Goal: Task Accomplishment & Management: Use online tool/utility

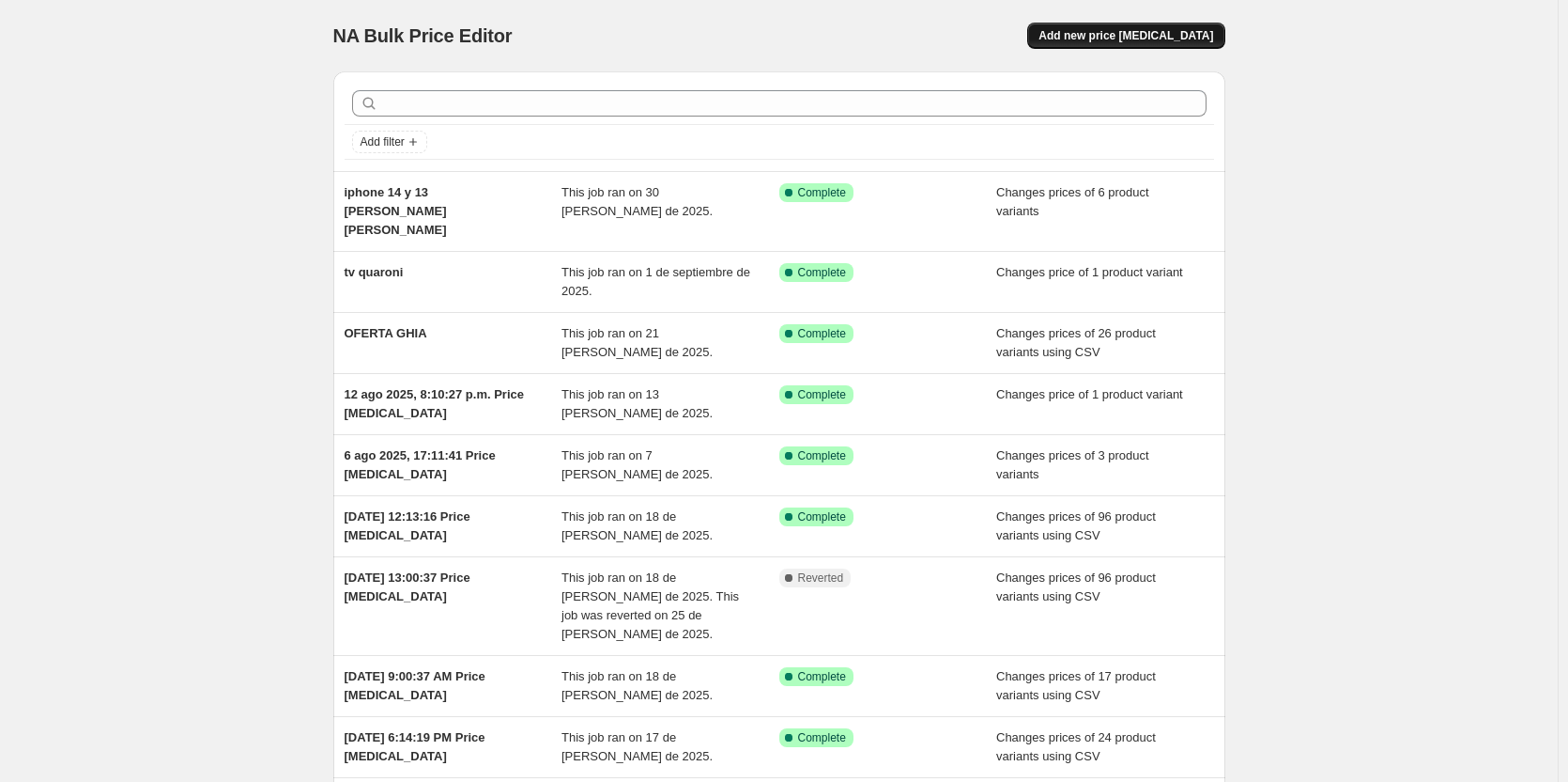
click at [1158, 34] on span "Add new price [MEDICAL_DATA]" at bounding box center [1126, 35] width 175 height 15
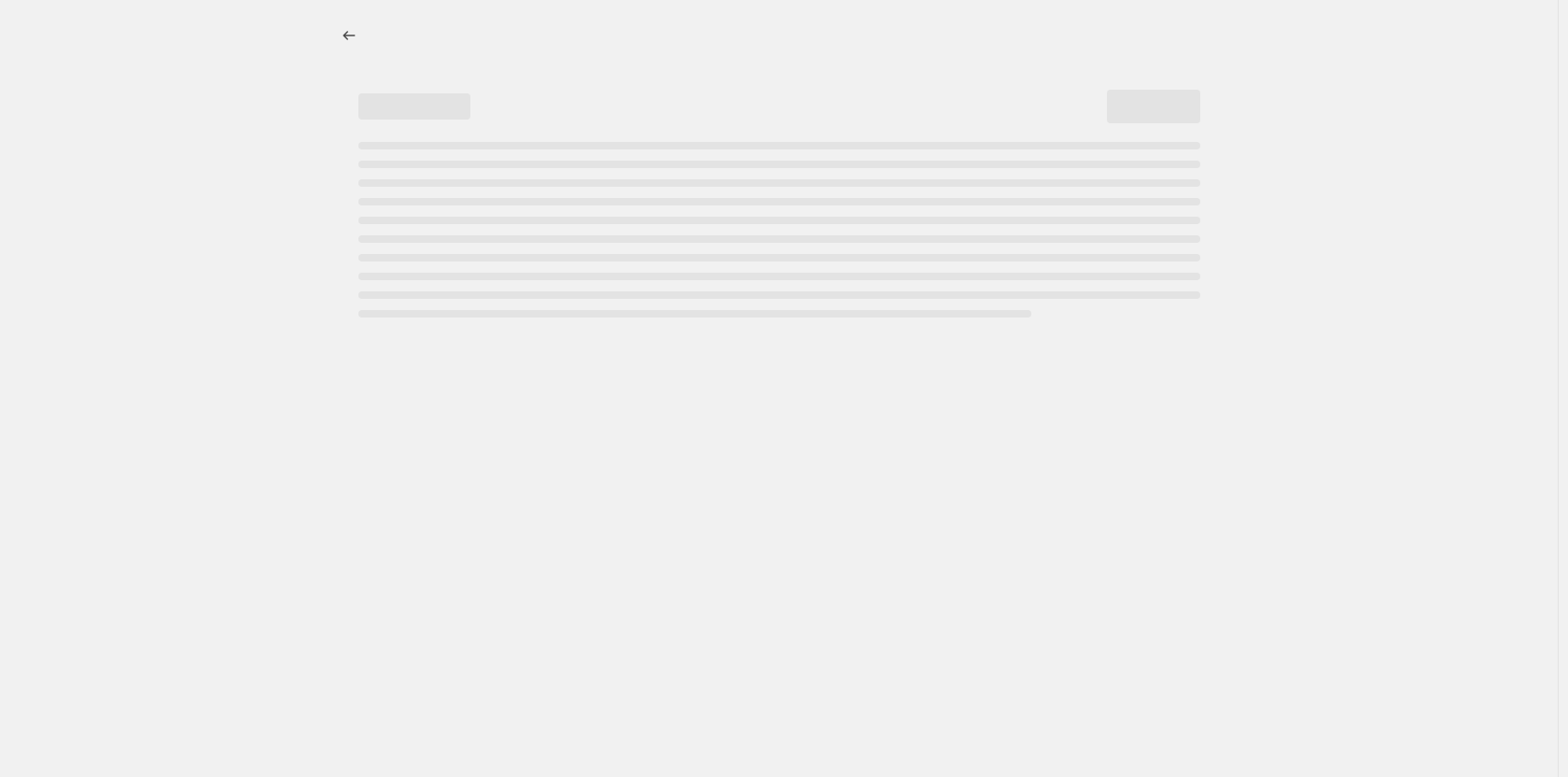
select select "percentage"
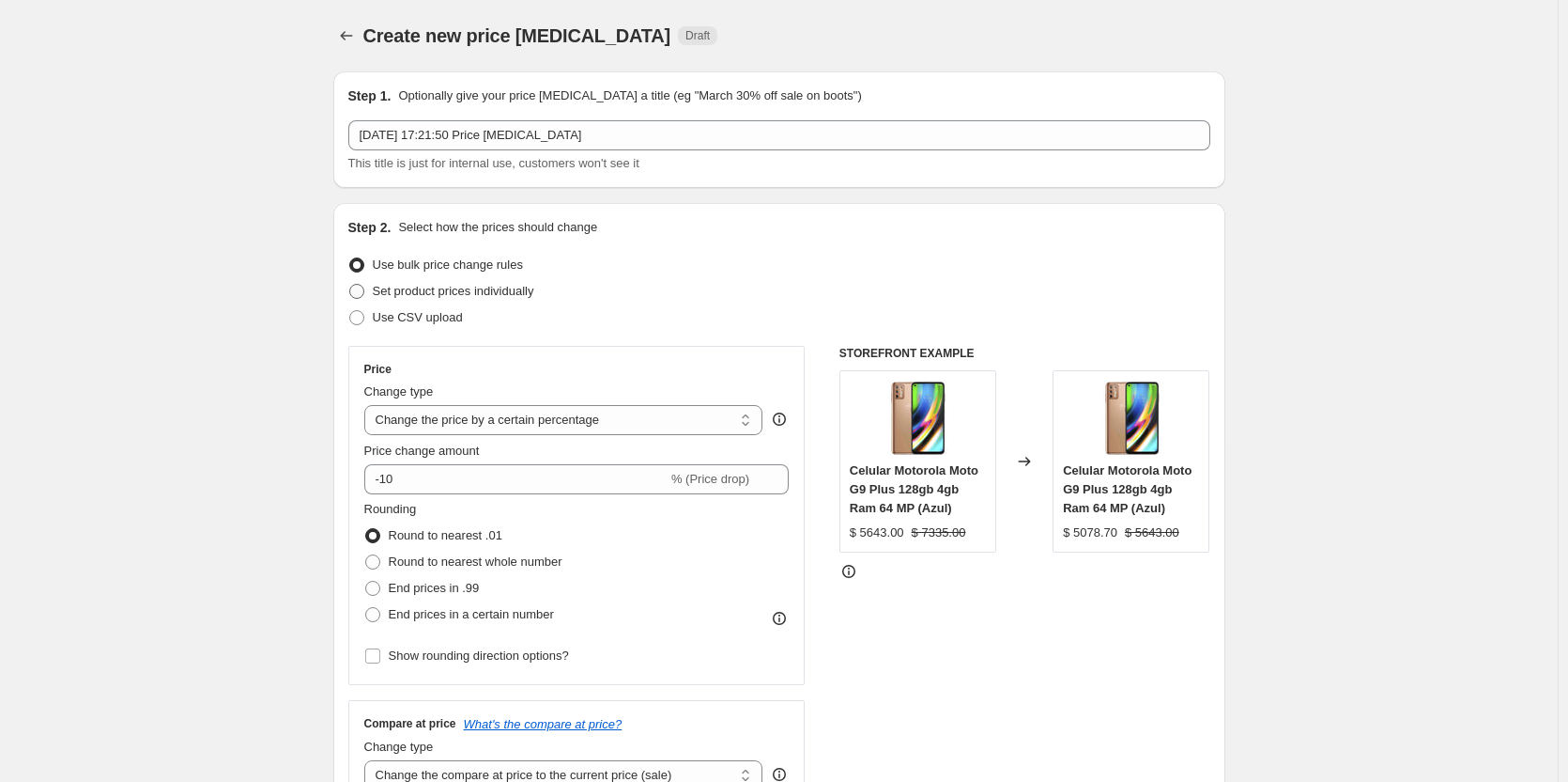
click at [438, 288] on span "Set product prices individually" at bounding box center [454, 291] width 161 height 14
click at [351, 285] on input "Set product prices individually" at bounding box center [350, 284] width 1 height 1
radio input "true"
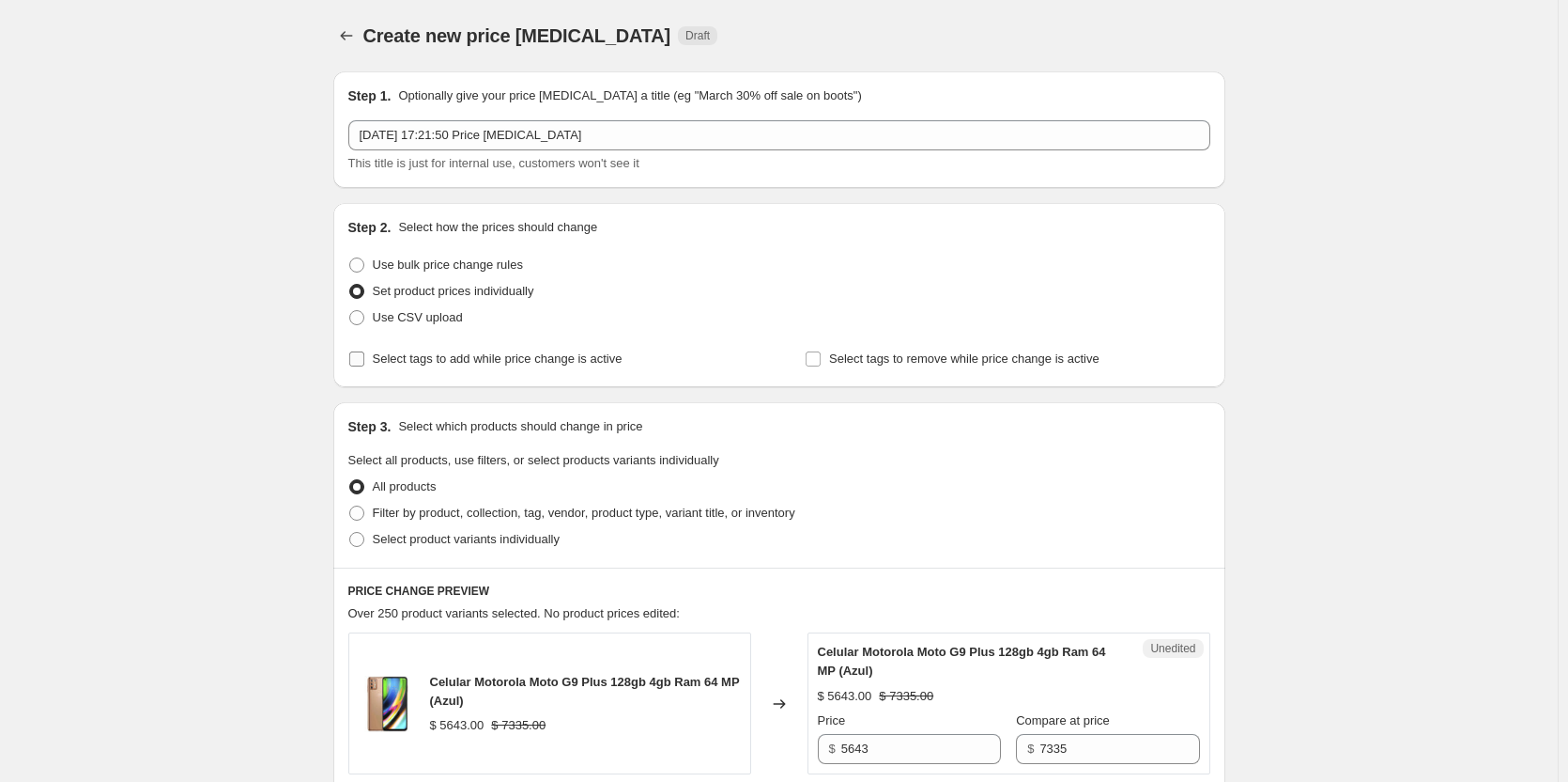
click at [484, 355] on span "Select tags to add while price change is active" at bounding box center [498, 359] width 249 height 14
click at [364, 355] on input "Select tags to add while price change is active" at bounding box center [356, 359] width 15 height 15
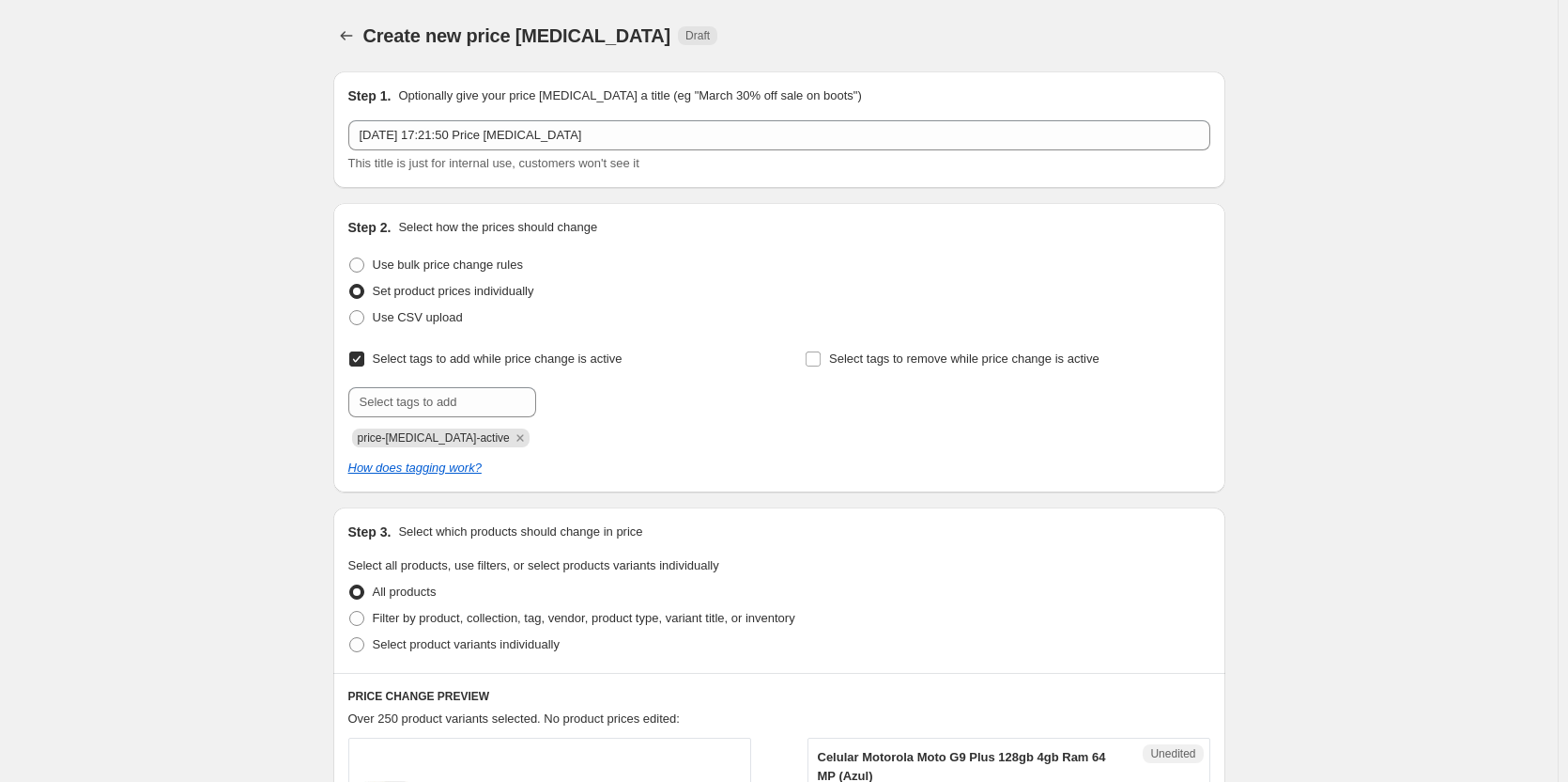
click at [561, 363] on span "Select tags to add while price change is active" at bounding box center [498, 359] width 249 height 14
click at [364, 363] on input "Select tags to add while price change is active" at bounding box center [356, 359] width 15 height 15
checkbox input "false"
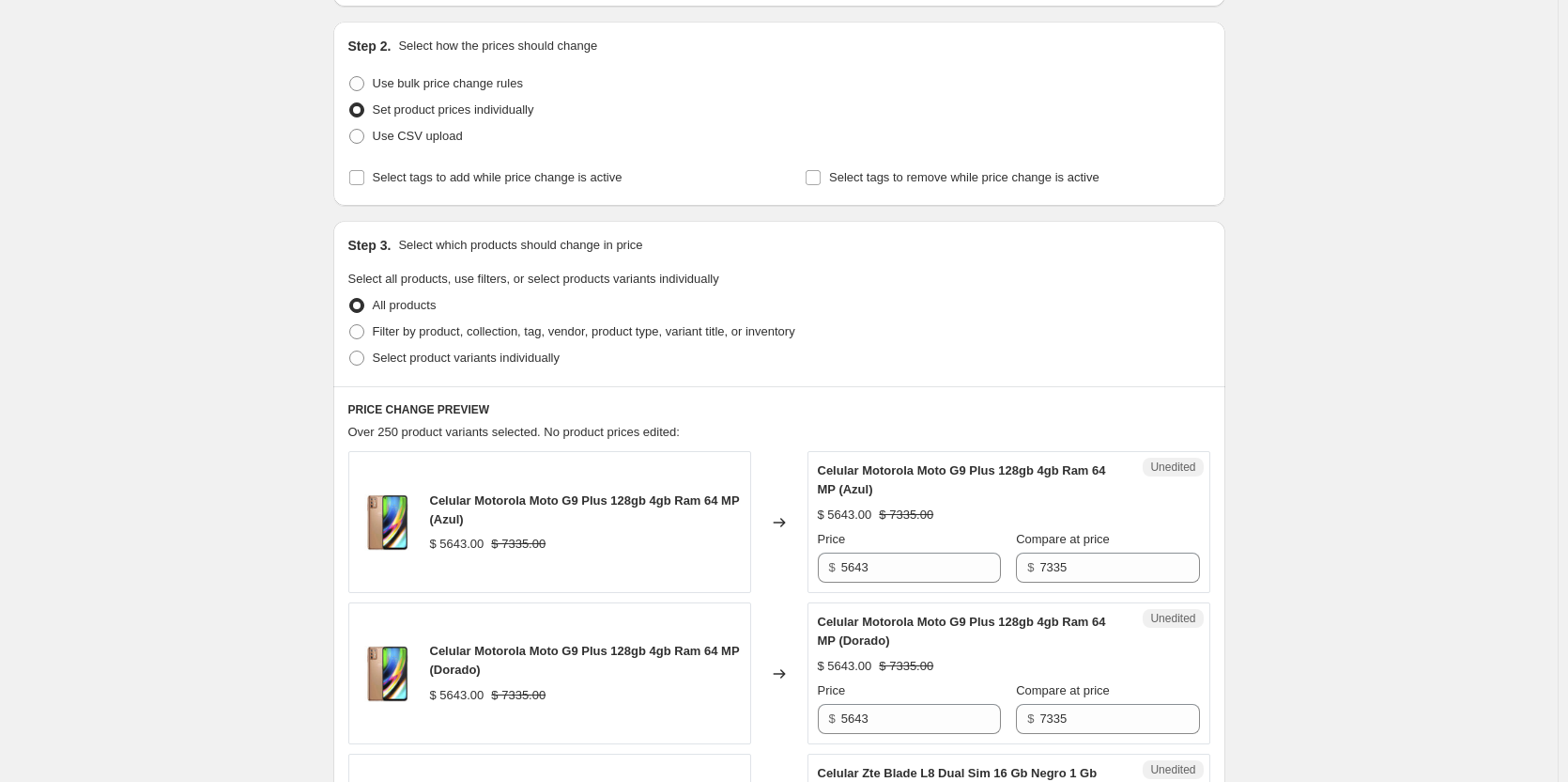
scroll to position [188, 0]
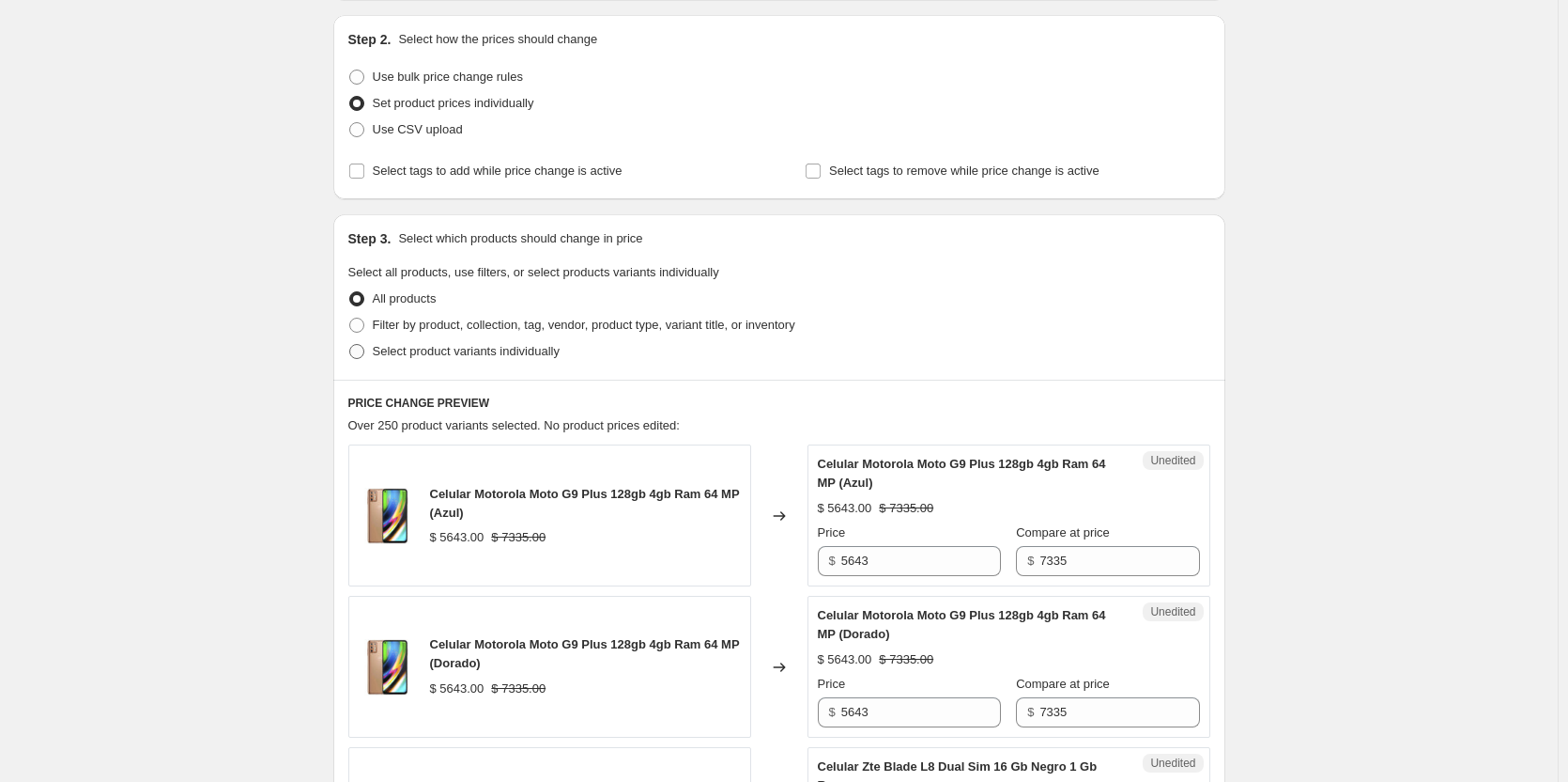
click at [462, 354] on span "Select product variants individually" at bounding box center [466, 351] width 187 height 14
click at [351, 345] on input "Select product variants individually" at bounding box center [350, 344] width 1 height 1
radio input "true"
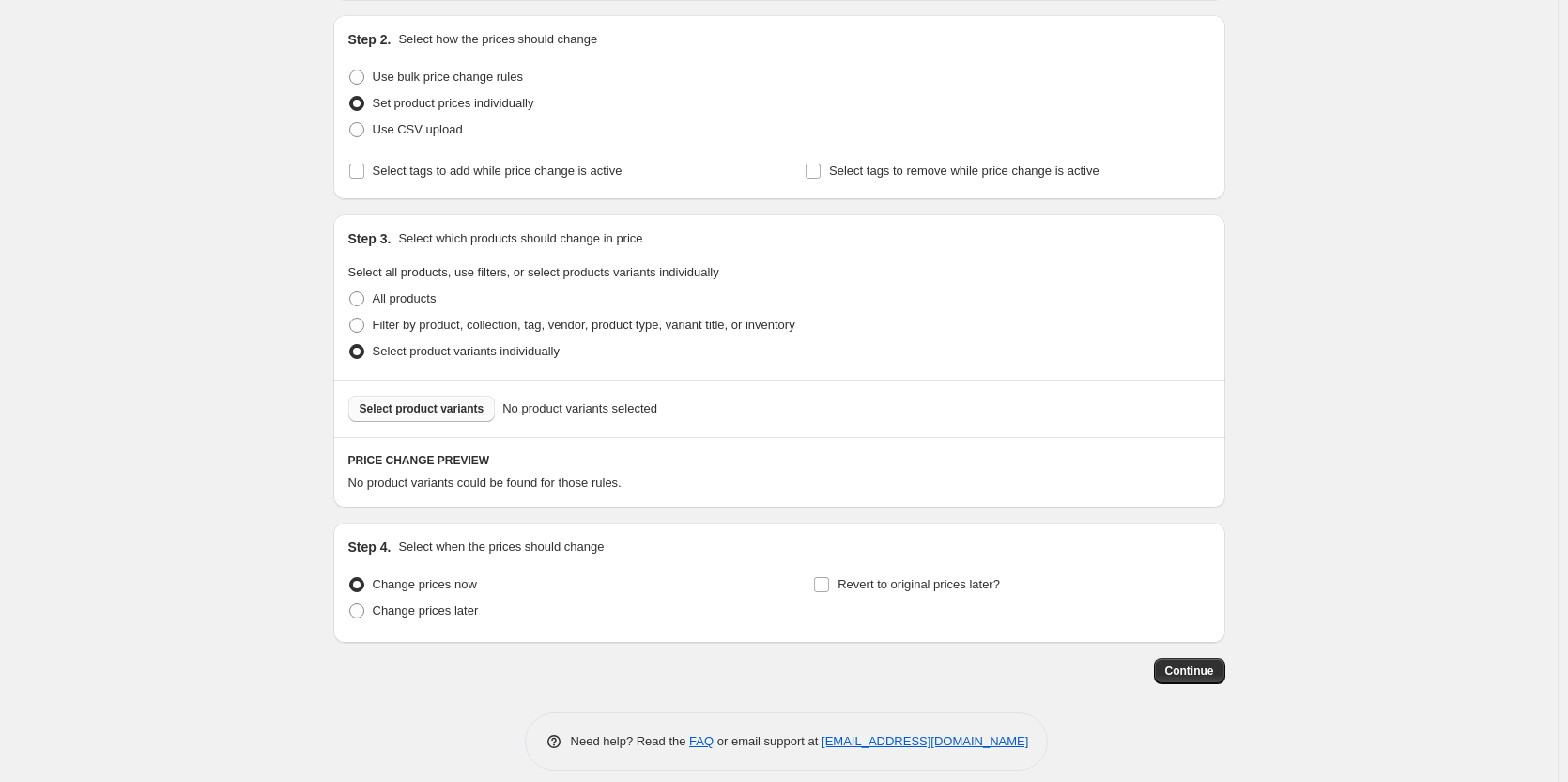
click at [426, 411] on span "Select product variants" at bounding box center [421, 408] width 125 height 15
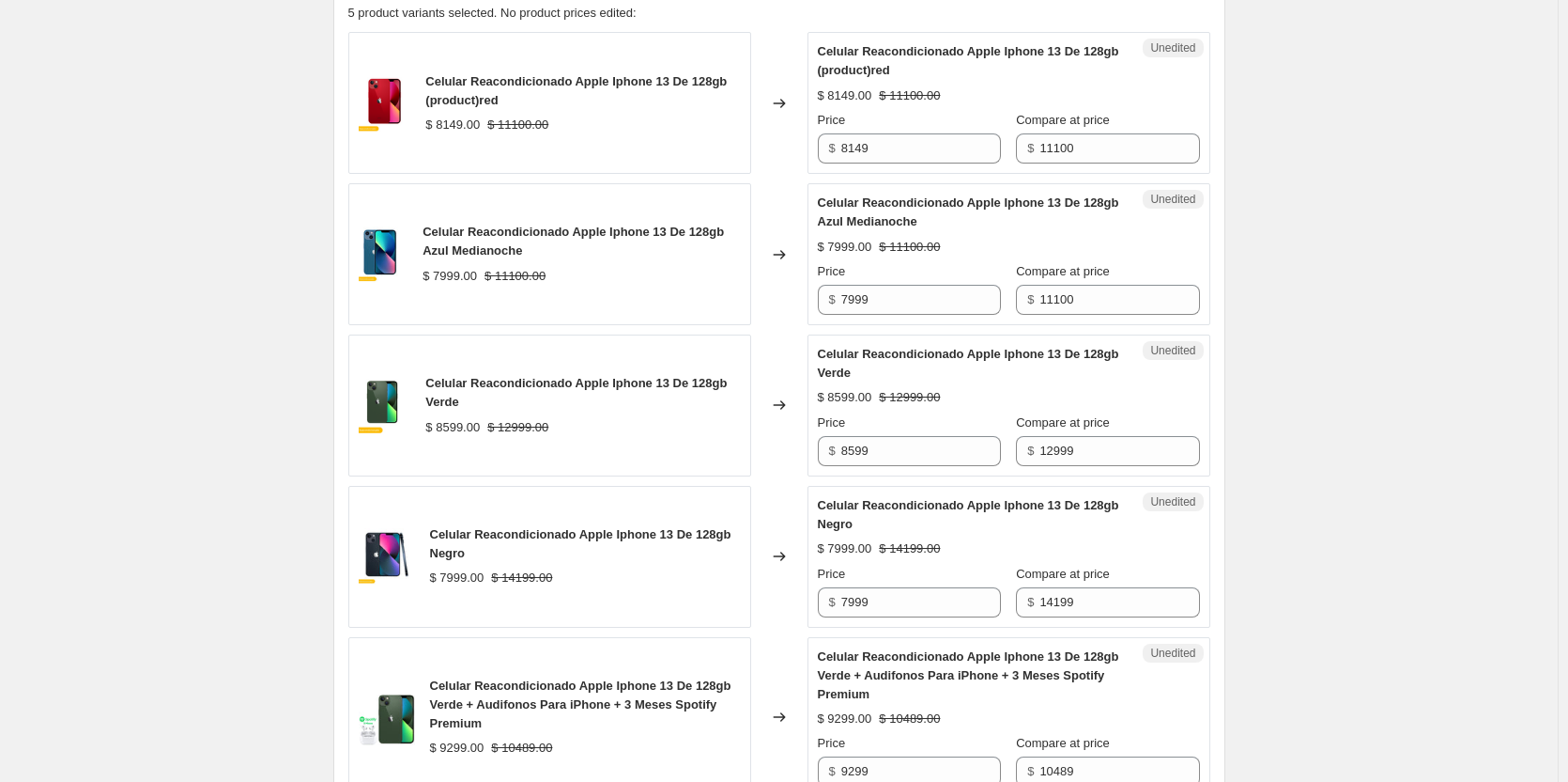
scroll to position [564, 0]
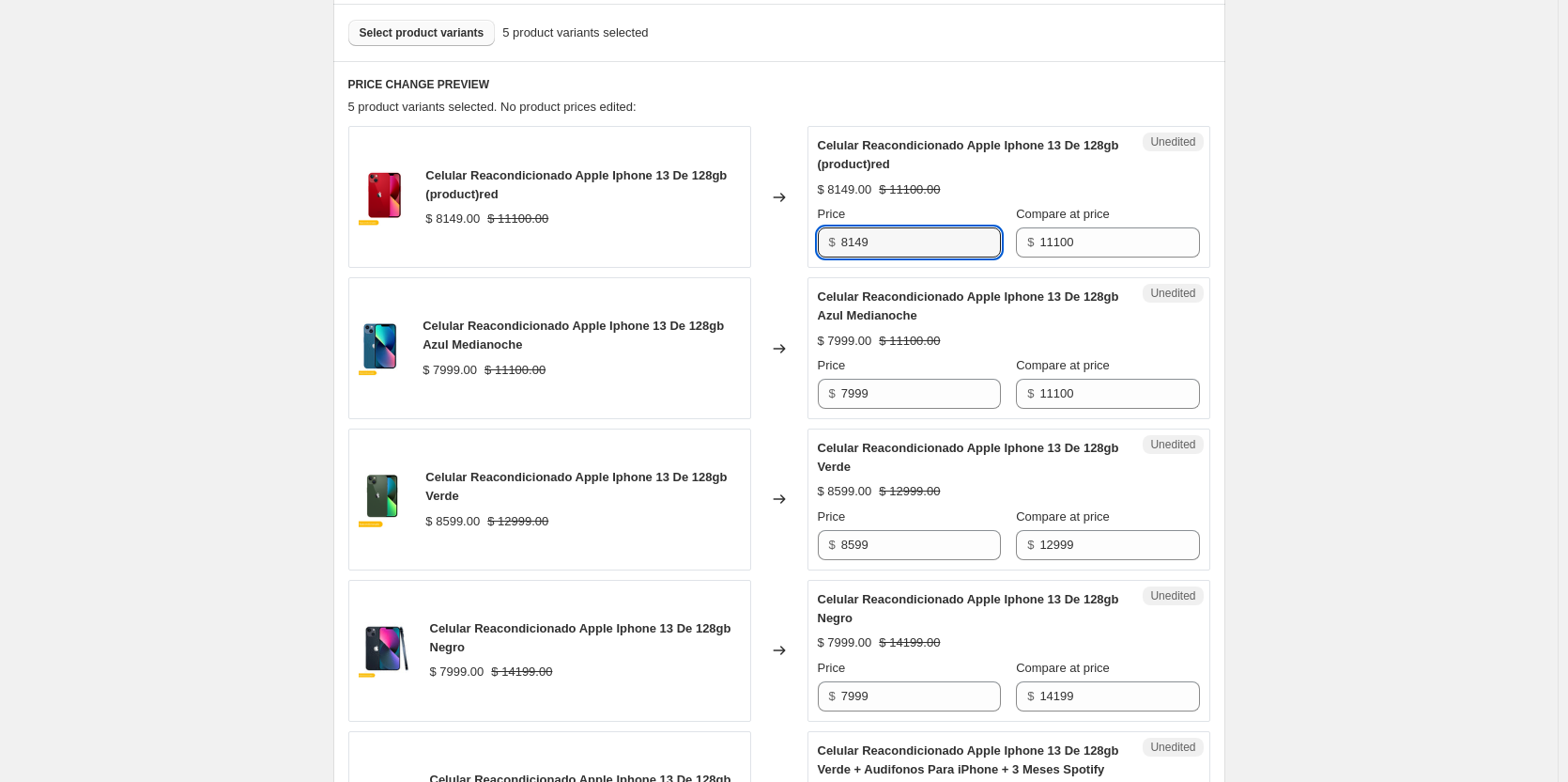
drag, startPoint x: 931, startPoint y: 248, endPoint x: 672, endPoint y: 251, distance: 259.0
click at [674, 250] on div "Celular Reacondicionado Apple Iphone 13 De 128gb (product)red $ 8149.00 $ 11100…" at bounding box center [780, 196] width 862 height 141
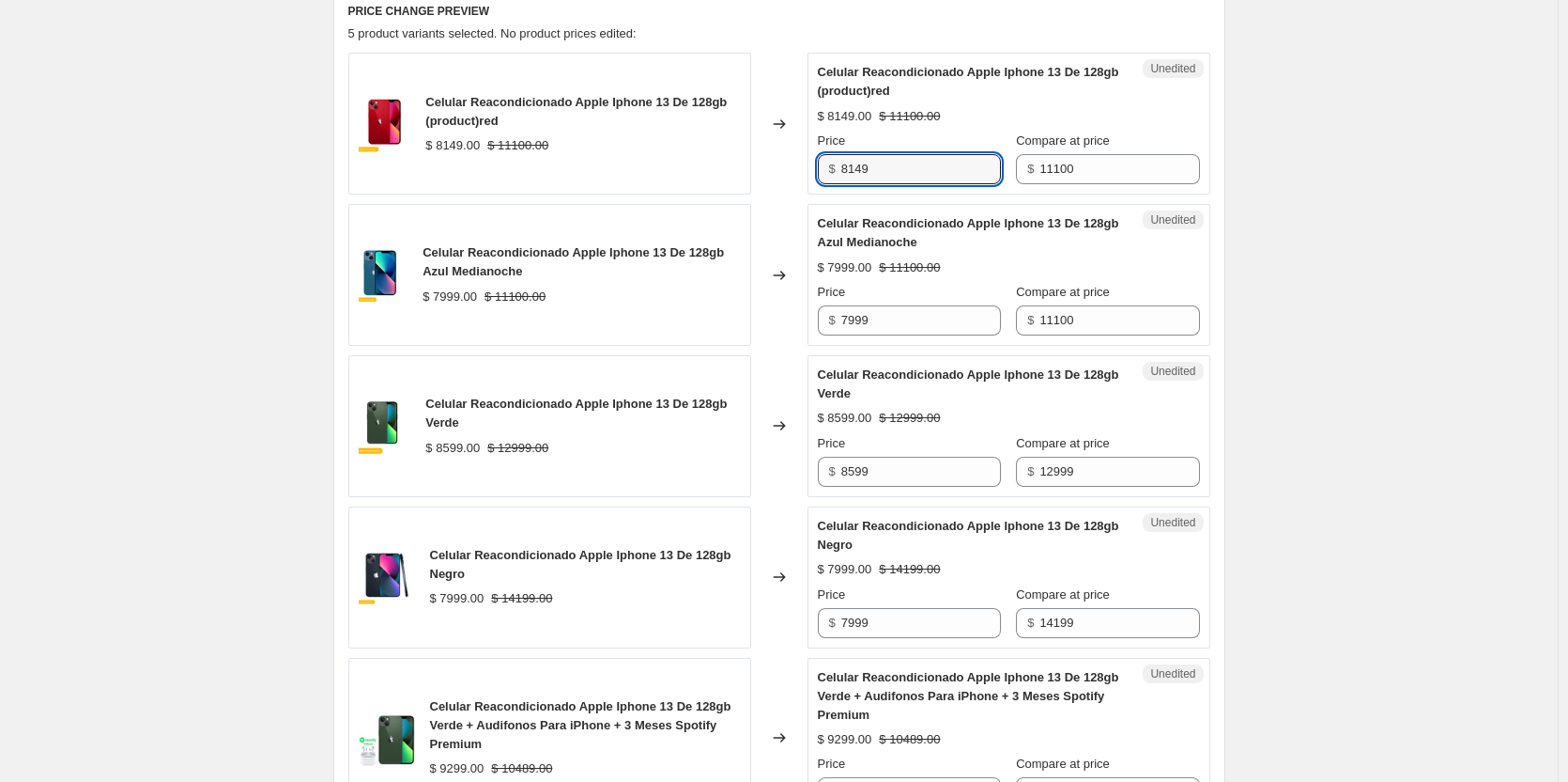
scroll to position [752, 0]
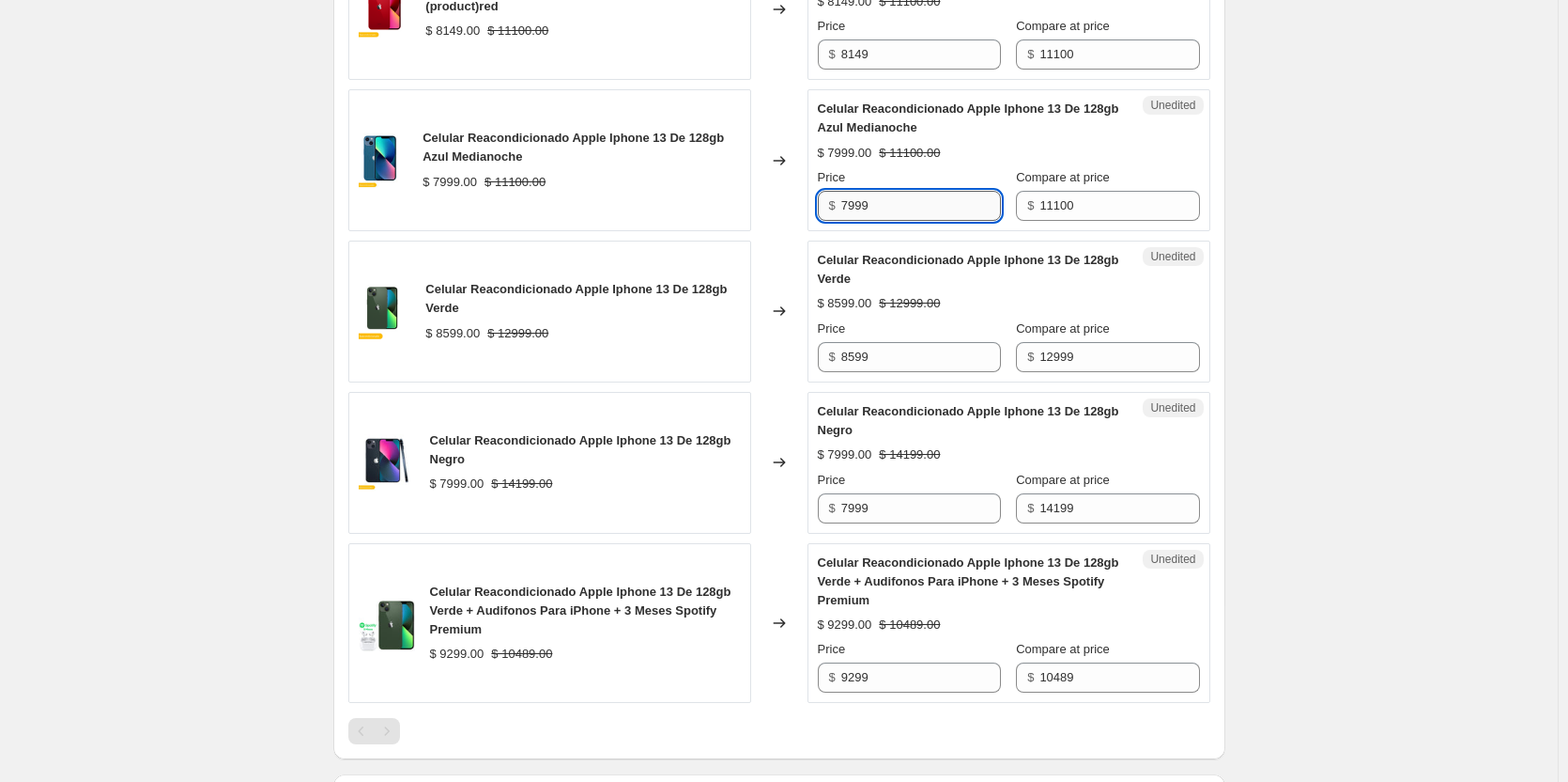
click at [890, 210] on input "7999" at bounding box center [921, 205] width 160 height 30
drag, startPoint x: 908, startPoint y: 202, endPoint x: 633, endPoint y: 196, distance: 275.1
click at [634, 196] on div "Celular Reacondicionado Apple Iphone 13 De 128gb Azul Medianoche $ 7999.00 $ 11…" at bounding box center [780, 160] width 862 height 141
drag, startPoint x: 766, startPoint y: 216, endPoint x: 686, endPoint y: 227, distance: 80.8
click at [686, 227] on div "Celular Reacondicionado Apple Iphone 13 De 128gb Azul Medianoche $ 7999.00 $ 11…" at bounding box center [780, 160] width 862 height 141
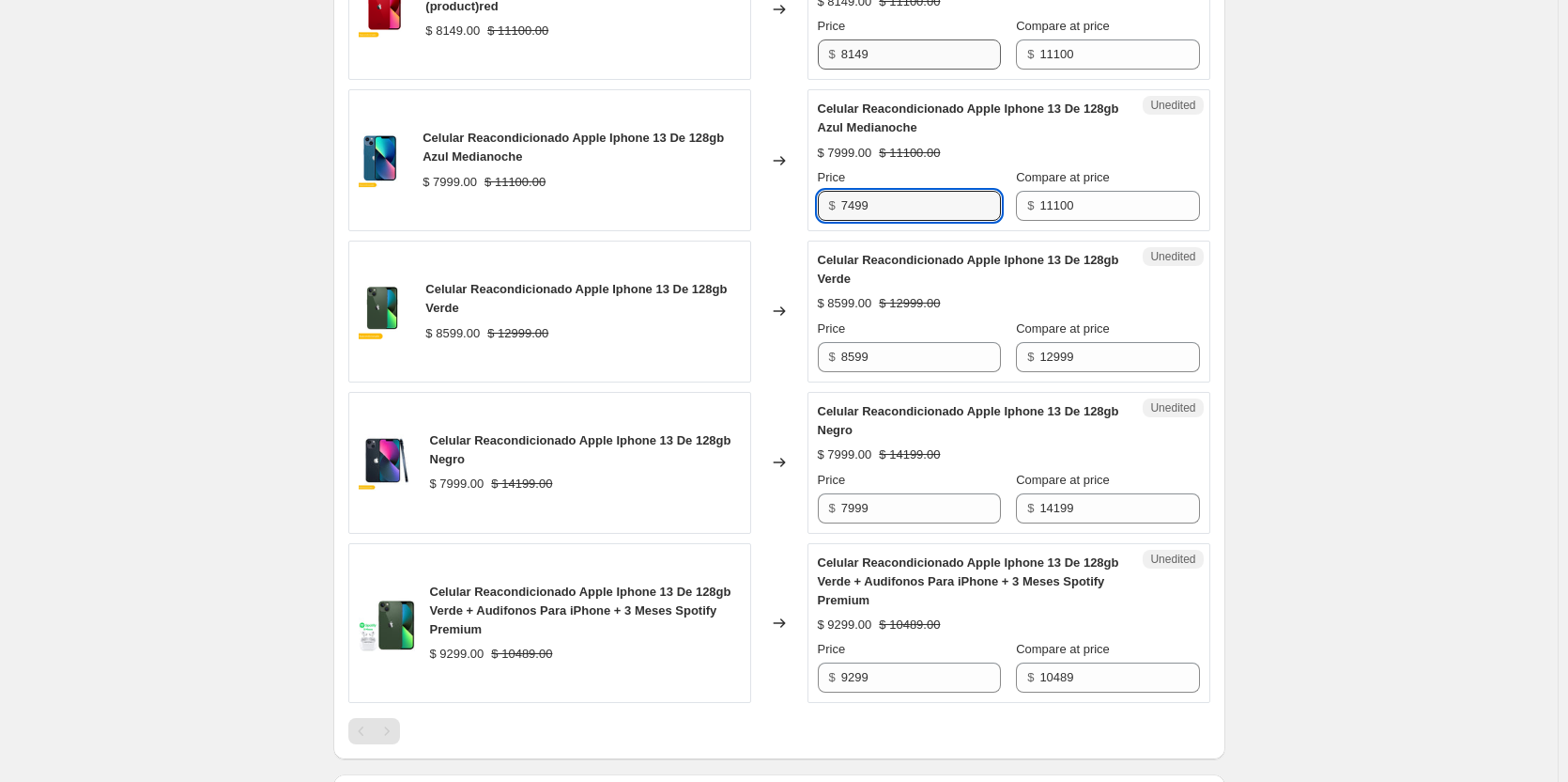
type input "7499"
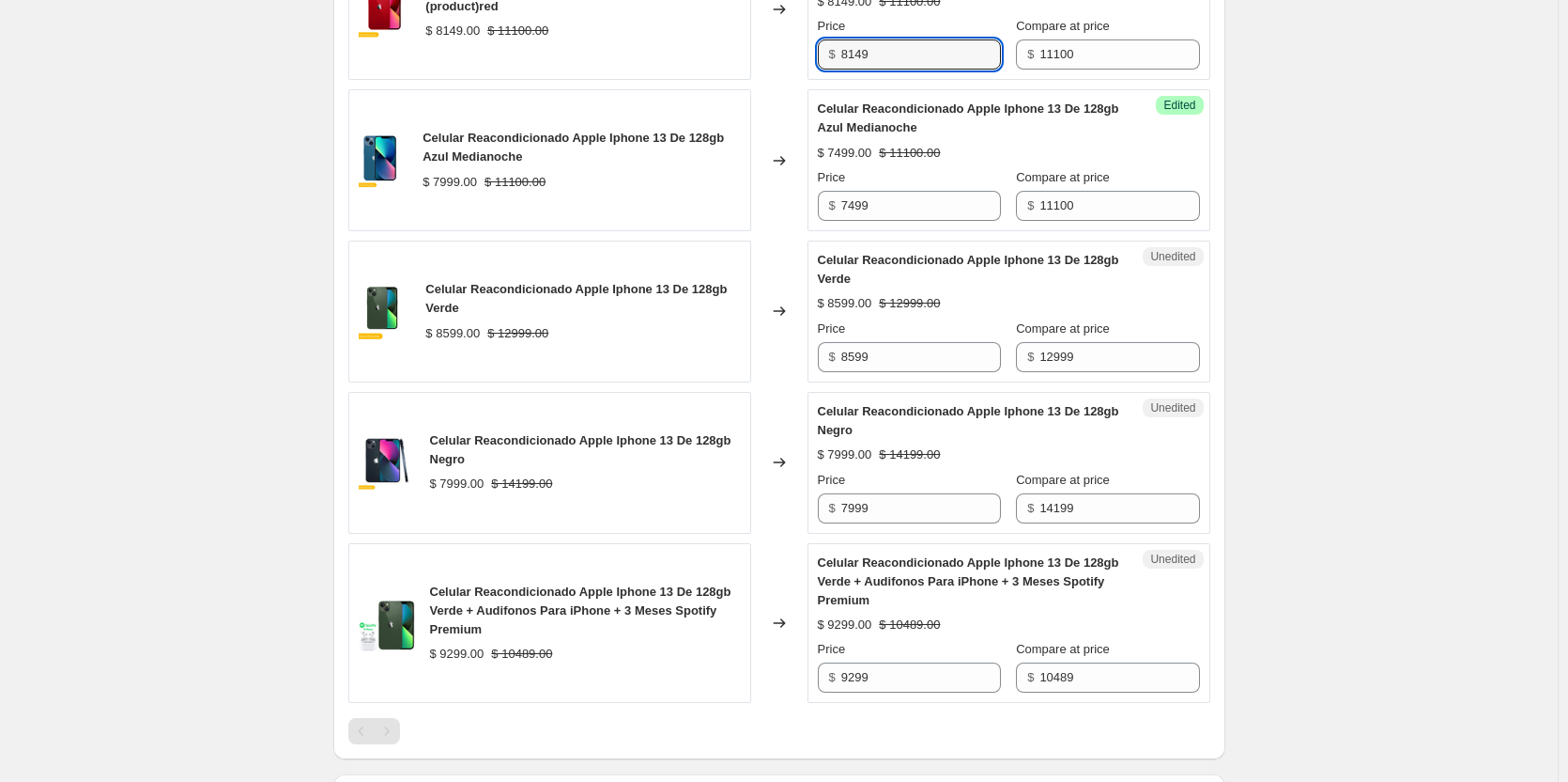
drag, startPoint x: 919, startPoint y: 59, endPoint x: 622, endPoint y: 72, distance: 297.3
click at [631, 72] on div "Celular Reacondicionado Apple Iphone 13 De 128gb (product)red $ 8149.00 $ 11100…" at bounding box center [780, 9] width 862 height 141
paste input "749"
type input "7499"
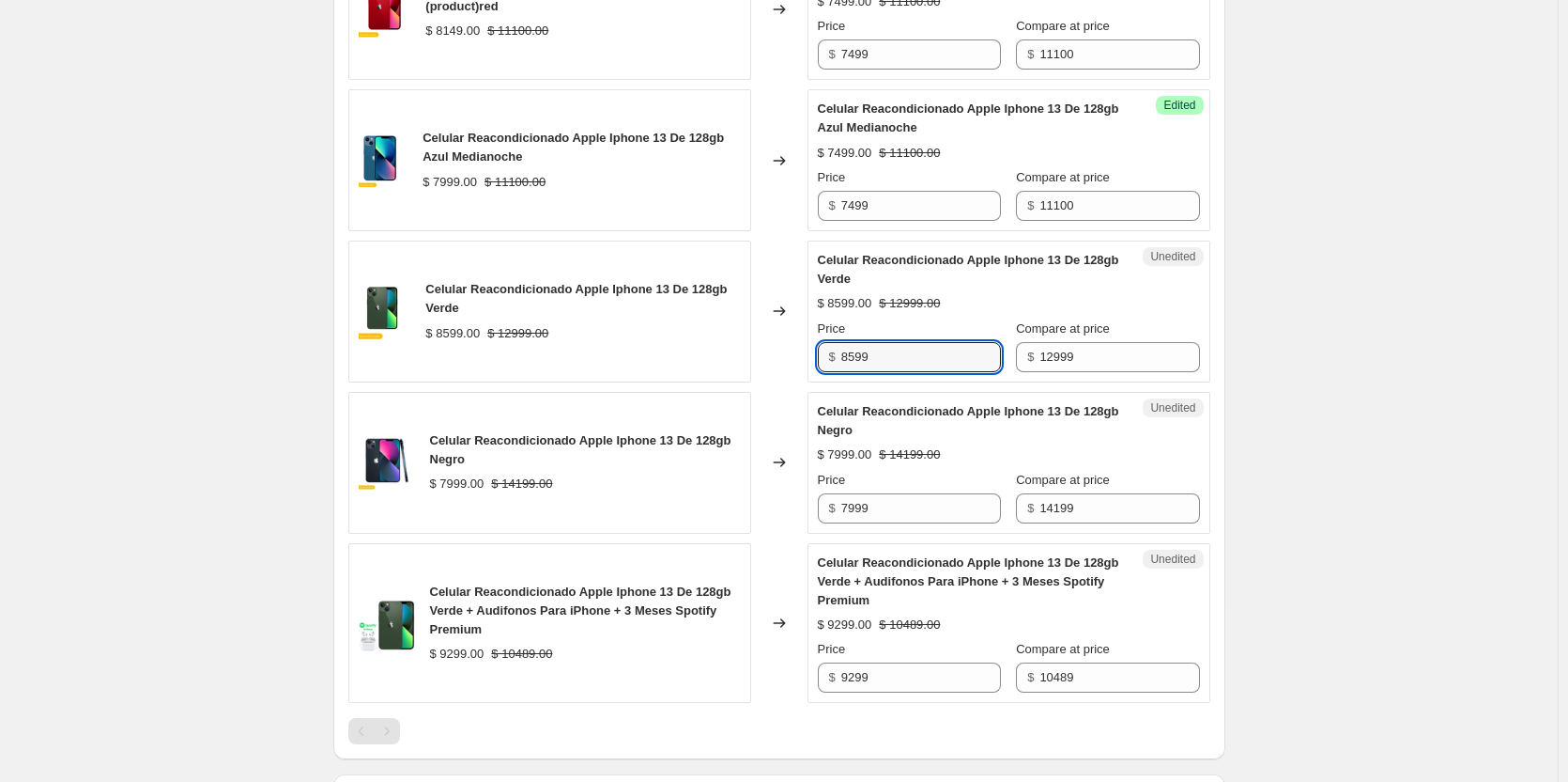
drag, startPoint x: 927, startPoint y: 363, endPoint x: 603, endPoint y: 386, distance: 324.8
click at [623, 383] on div "Celular Reacondicionado Apple Iphone 13 De 128gb (product)red $ 8149.00 $ 11100…" at bounding box center [780, 320] width 862 height 764
paste input "74"
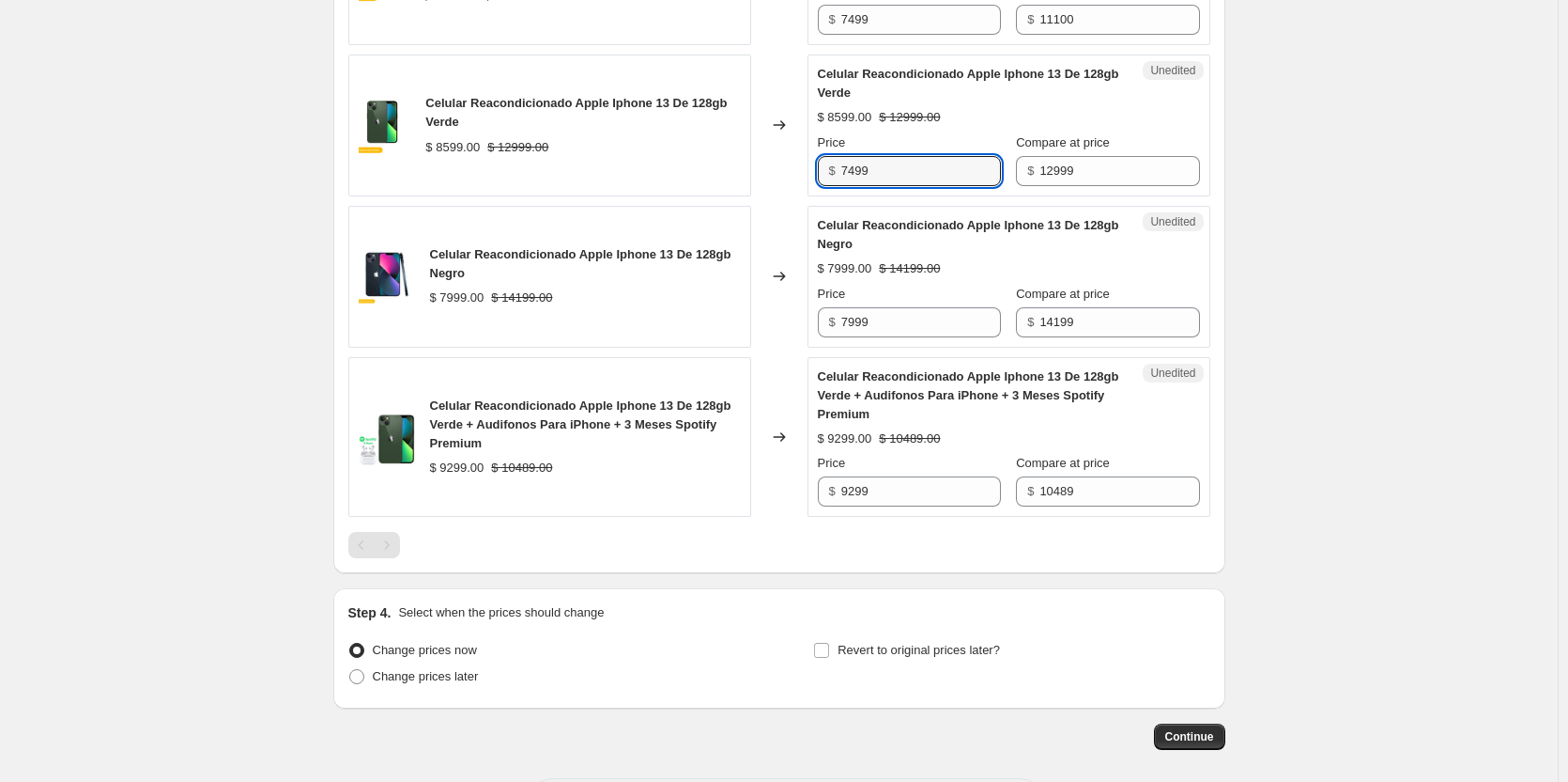
scroll to position [939, 0]
type input "7499"
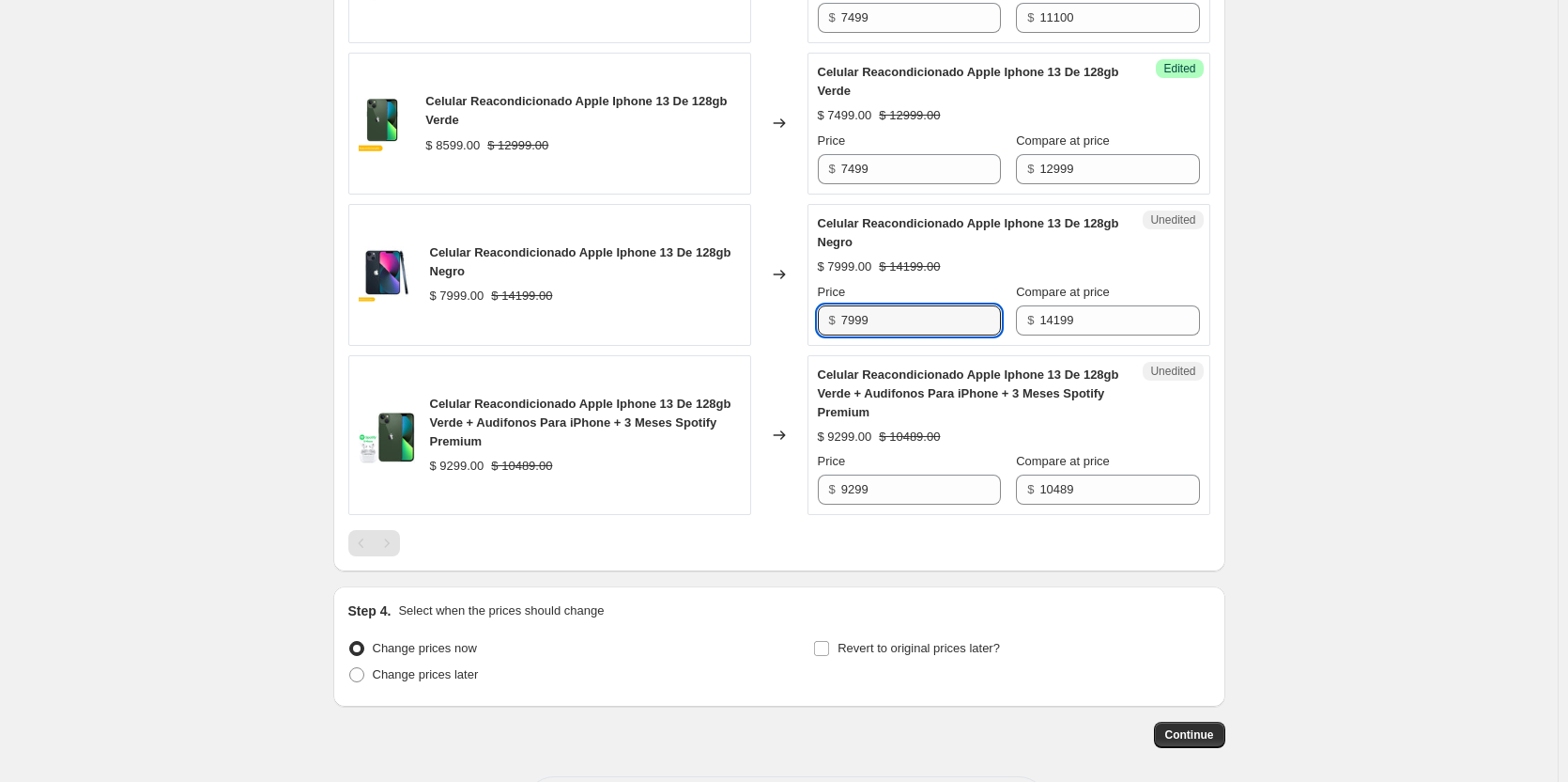
drag, startPoint x: 910, startPoint y: 319, endPoint x: 627, endPoint y: 339, distance: 283.7
click at [628, 339] on div "Celular Reacondicionado Apple Iphone 13 De 128gb Negro $ 7999.00 $ 14199.00 Cha…" at bounding box center [780, 274] width 862 height 141
paste input "4"
type input "7499"
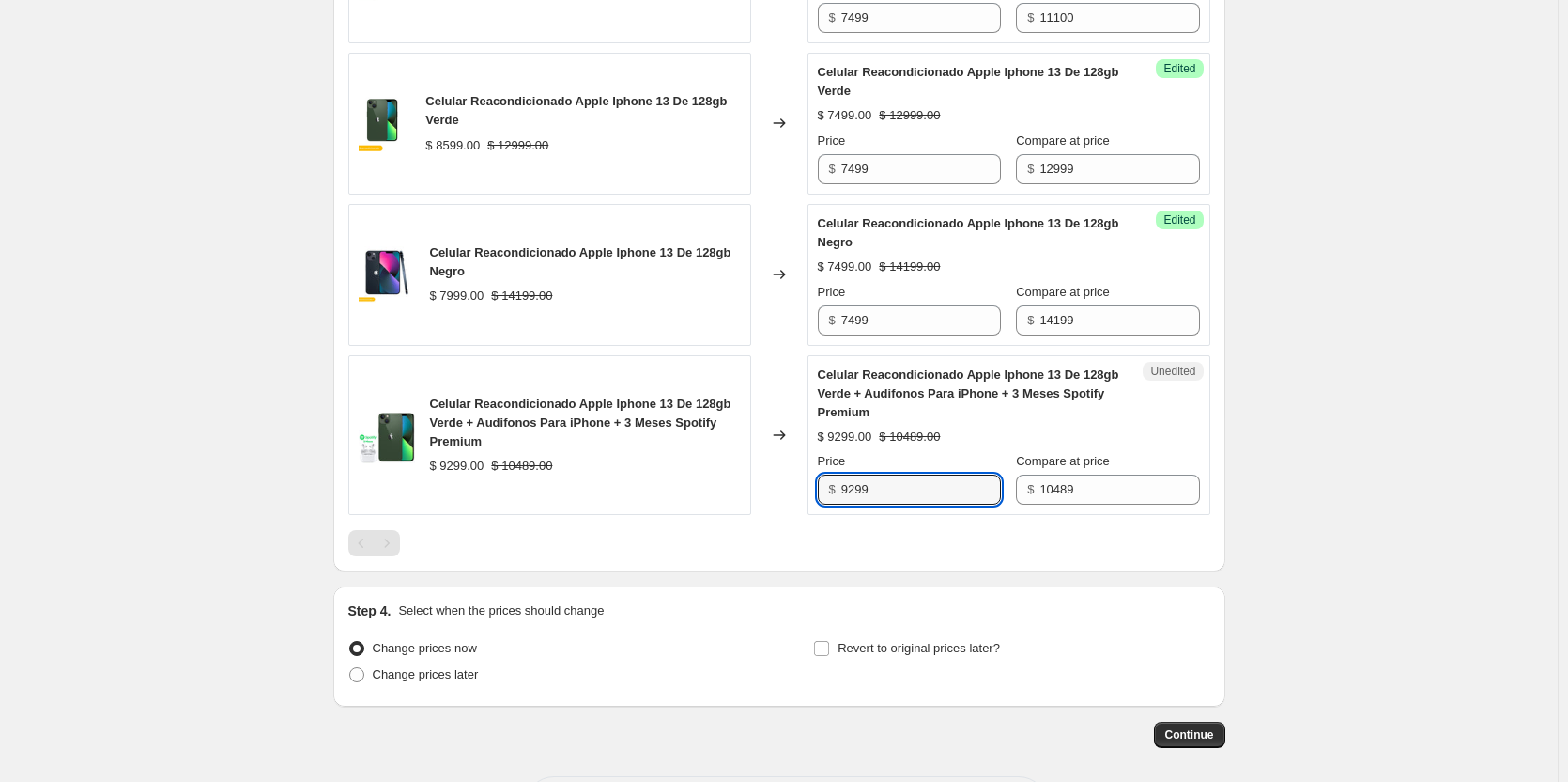
drag, startPoint x: 925, startPoint y: 487, endPoint x: 654, endPoint y: 490, distance: 271.0
click at [667, 490] on div "Celular Reacondicionado Apple Iphone 13 De 128gb Verde + Audifonos Para iPhone …" at bounding box center [780, 435] width 862 height 161
type input "8899"
click at [865, 532] on div at bounding box center [780, 542] width 862 height 27
click at [1198, 728] on span "Continue" at bounding box center [1190, 734] width 49 height 15
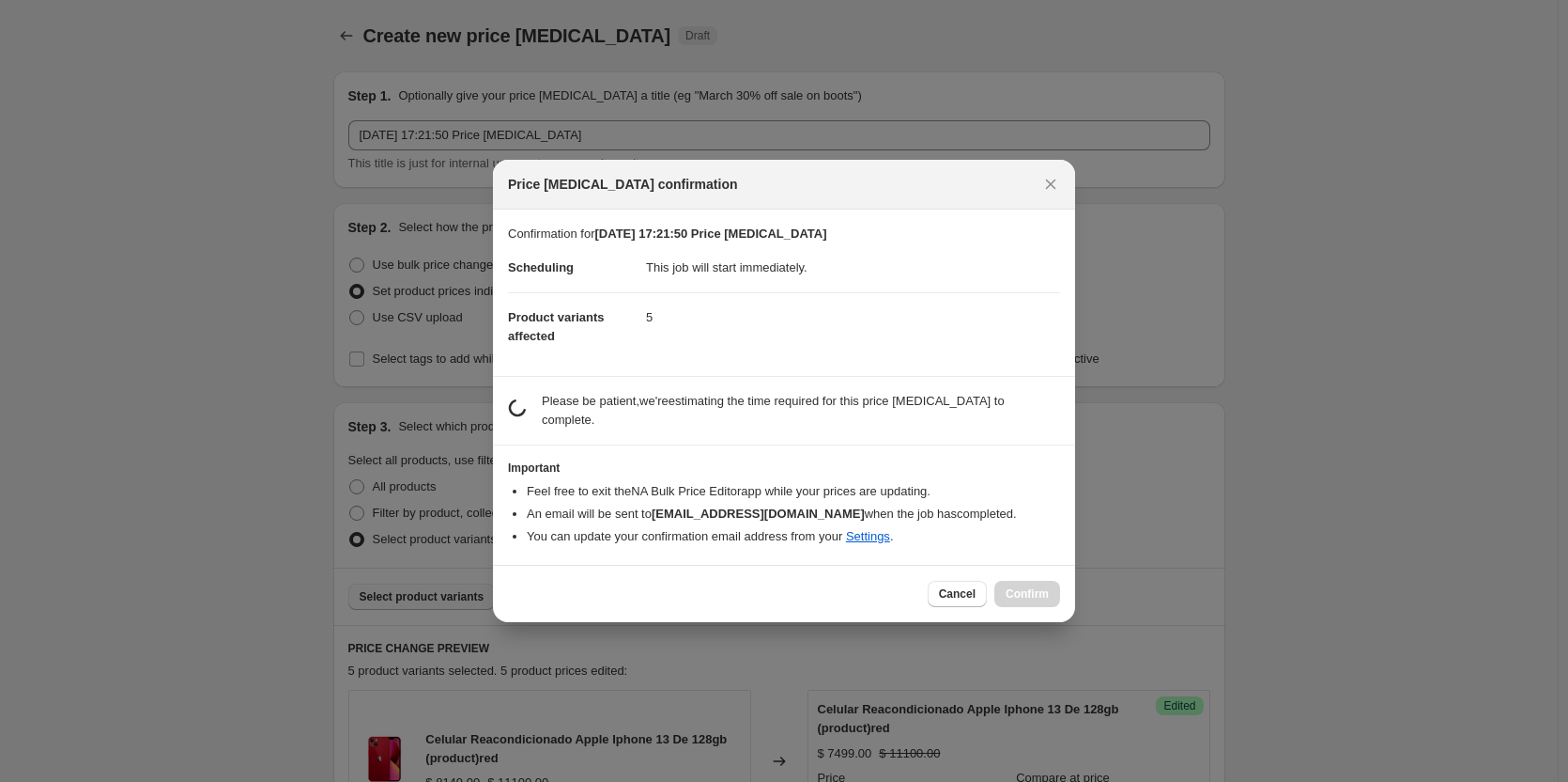
scroll to position [0, 0]
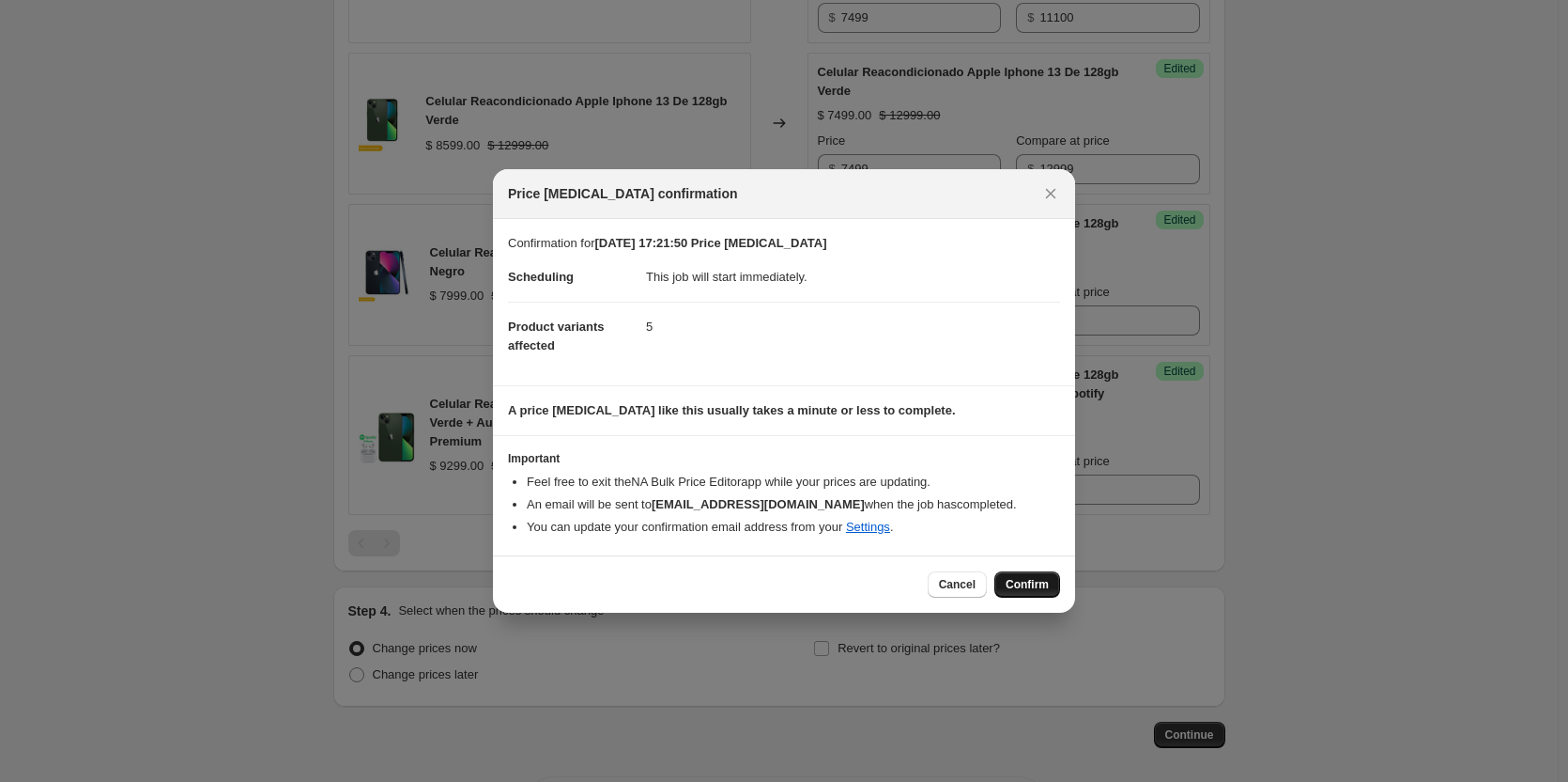
click at [1050, 585] on button "Confirm" at bounding box center [1027, 584] width 66 height 27
